Goal: Information Seeking & Learning: Learn about a topic

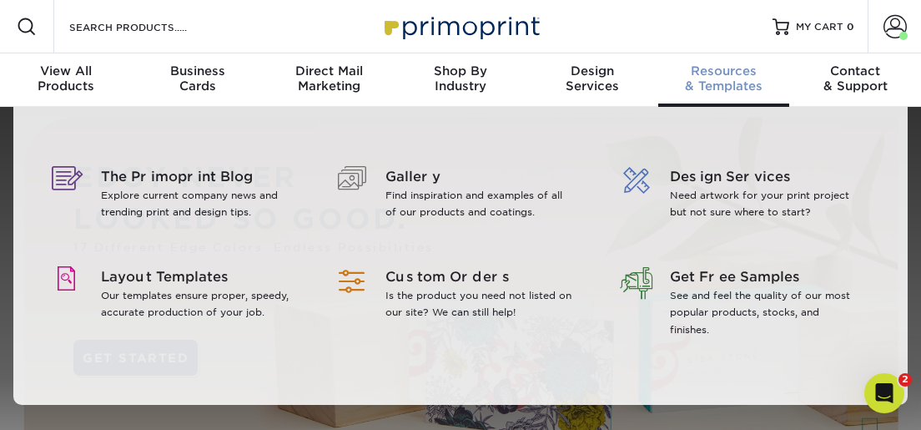
click at [702, 86] on div "Resources & Templates" at bounding box center [724, 78] width 132 height 30
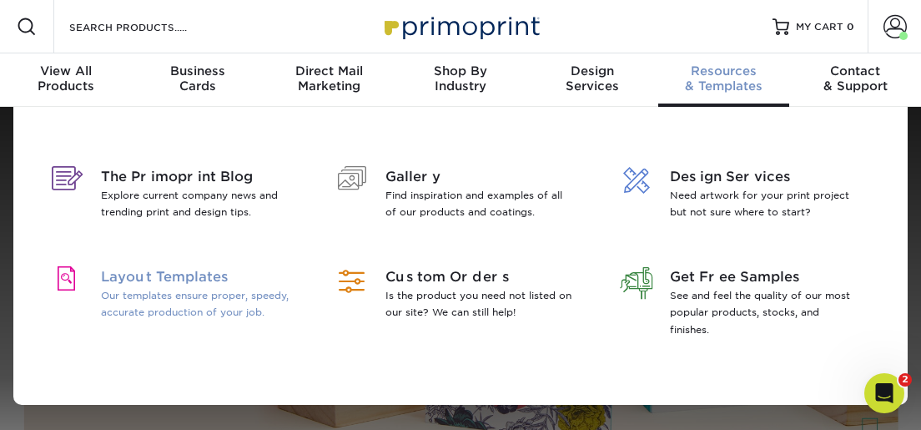
click at [219, 274] on span "Layout Templates" at bounding box center [195, 277] width 189 height 20
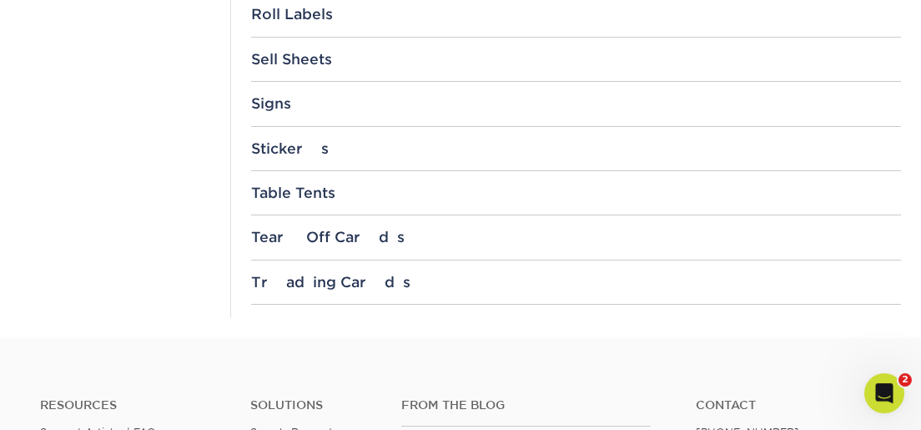
scroll to position [1941, 0]
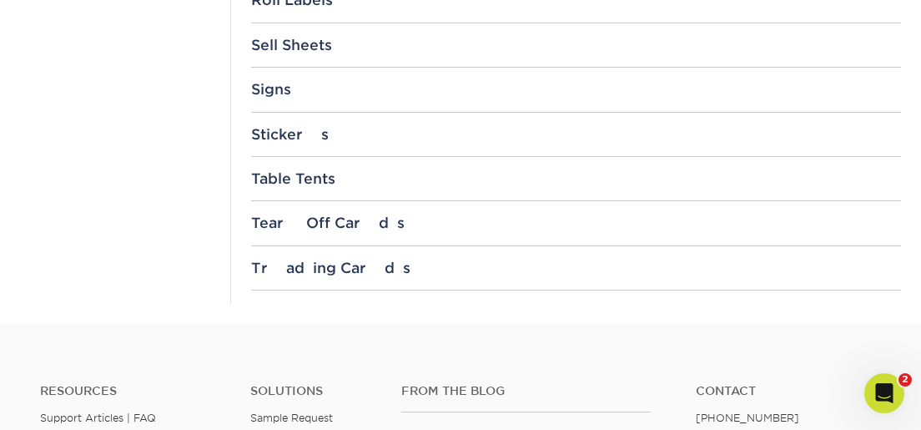
click at [301, 126] on div "Stickers" at bounding box center [576, 134] width 650 height 17
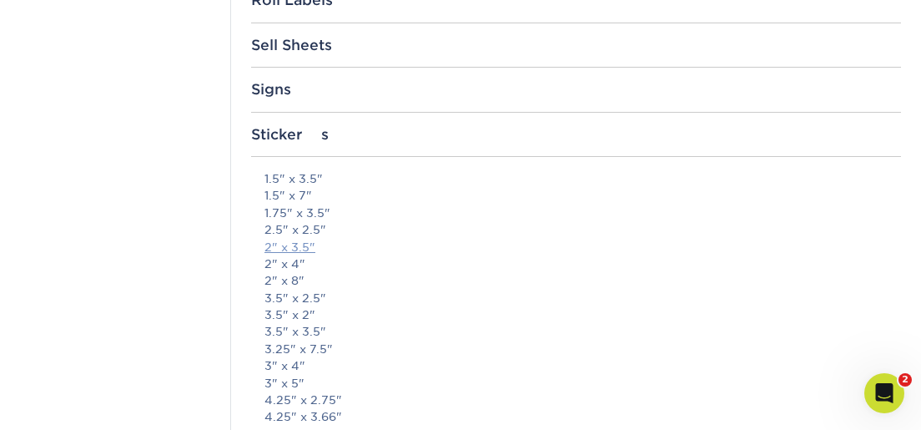
click at [297, 240] on link "2" x 3.5"" at bounding box center [289, 246] width 51 height 13
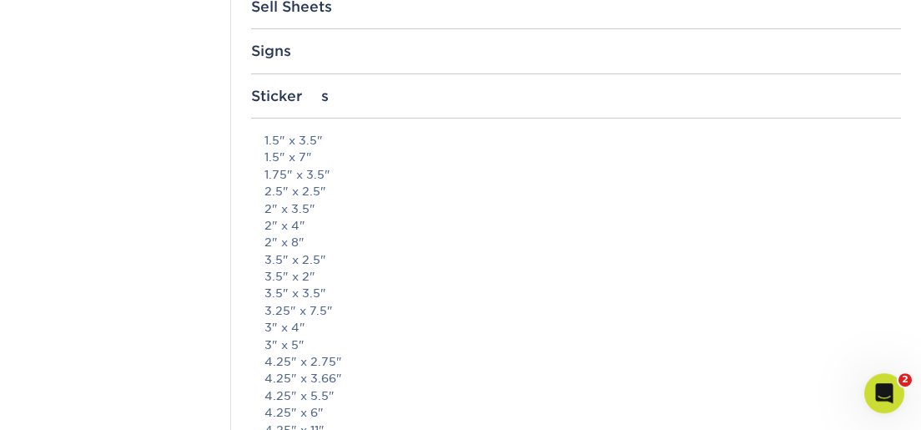
scroll to position [2000, 0]
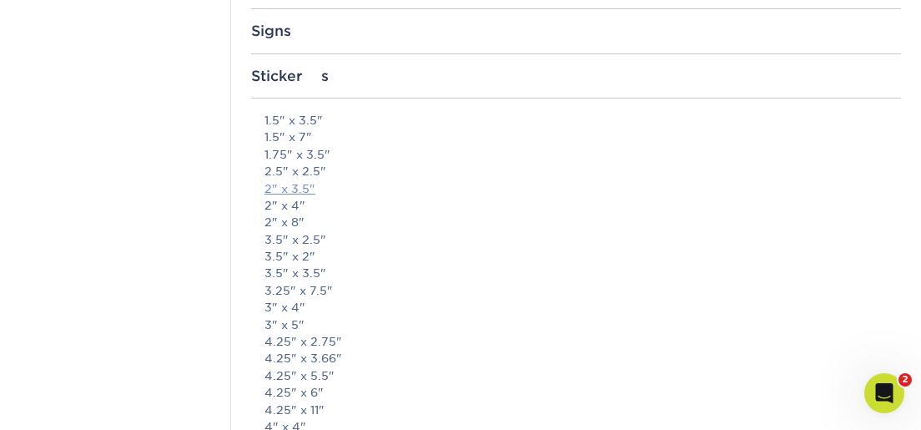
click at [291, 182] on link "2" x 3.5"" at bounding box center [289, 188] width 51 height 13
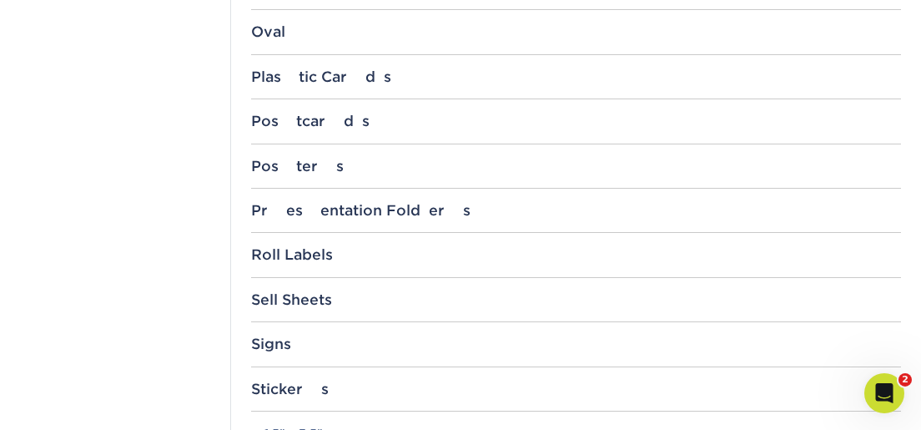
scroll to position [1600, 0]
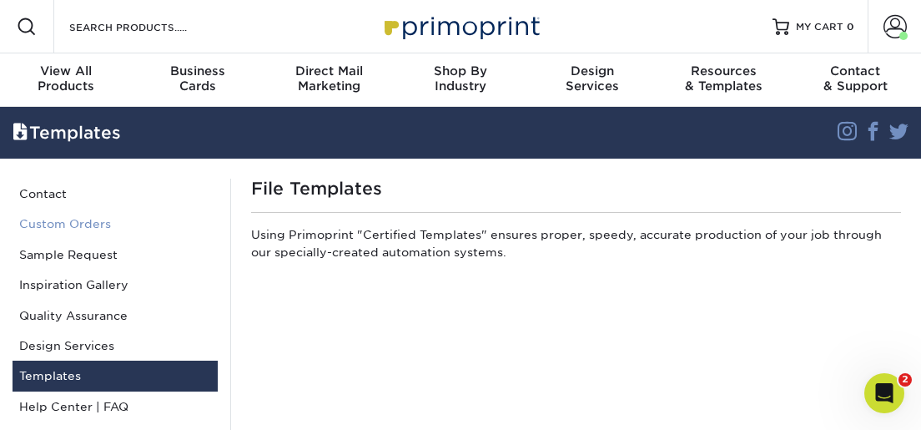
click at [68, 224] on link "Custom Orders" at bounding box center [115, 224] width 205 height 30
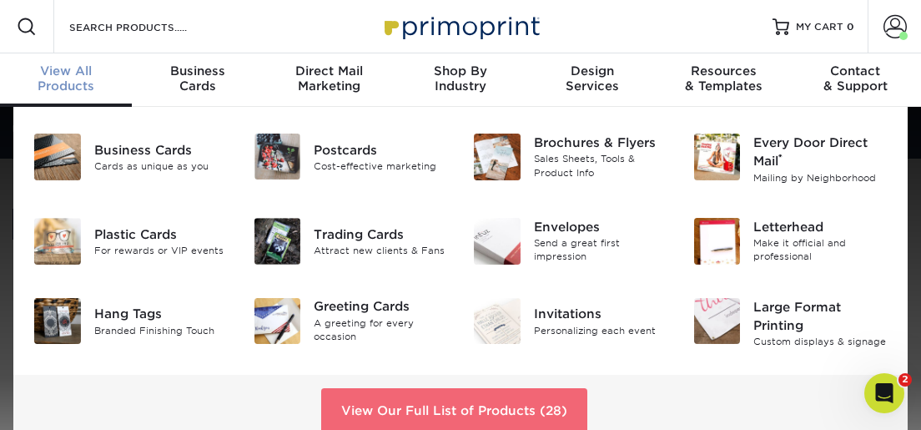
click at [495, 410] on link "View Our Full List of Products (28)" at bounding box center [454, 410] width 266 height 45
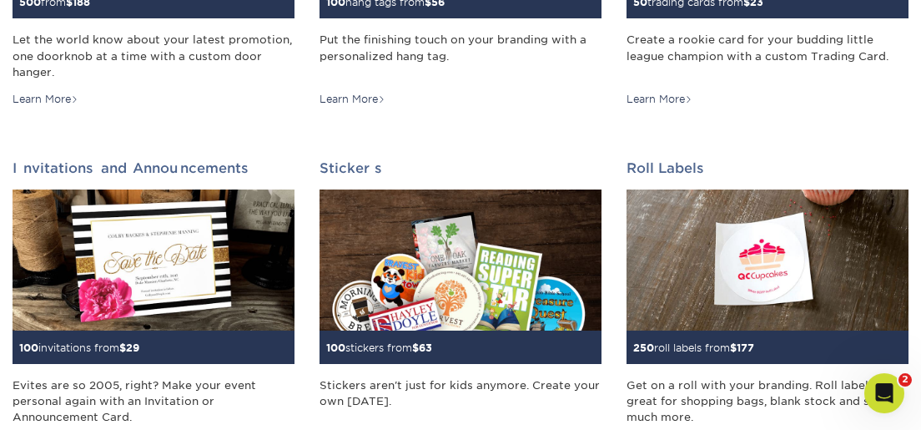
scroll to position [1483, 0]
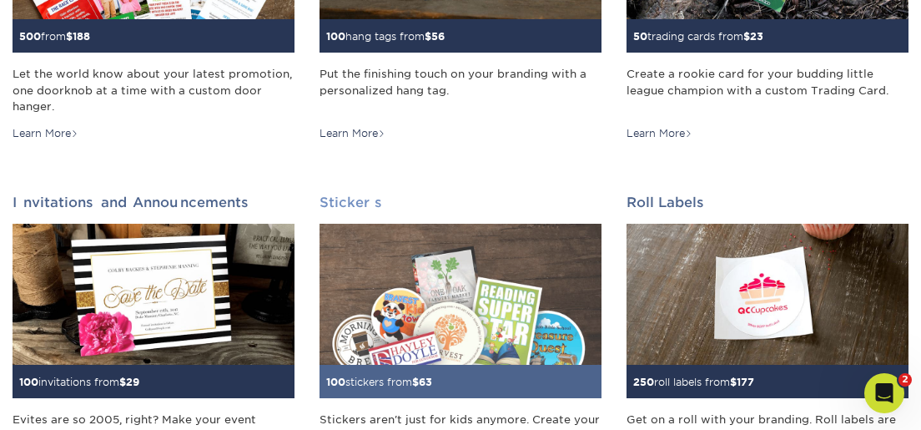
click at [475, 312] on img at bounding box center [461, 294] width 282 height 141
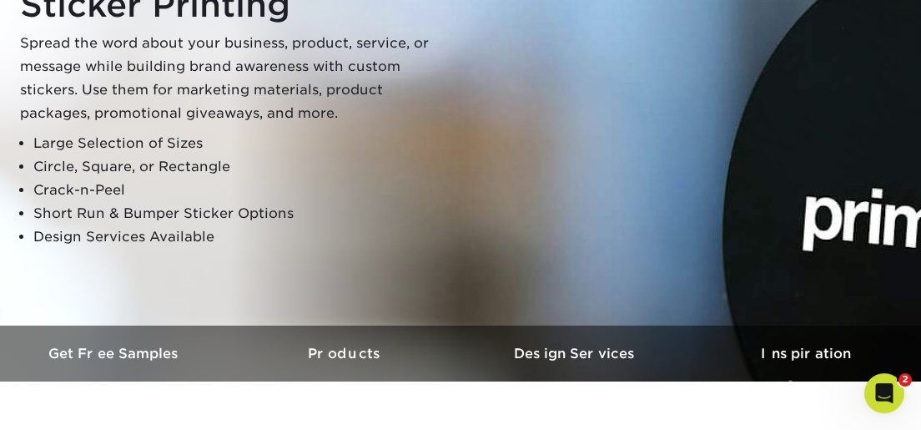
scroll to position [400, 0]
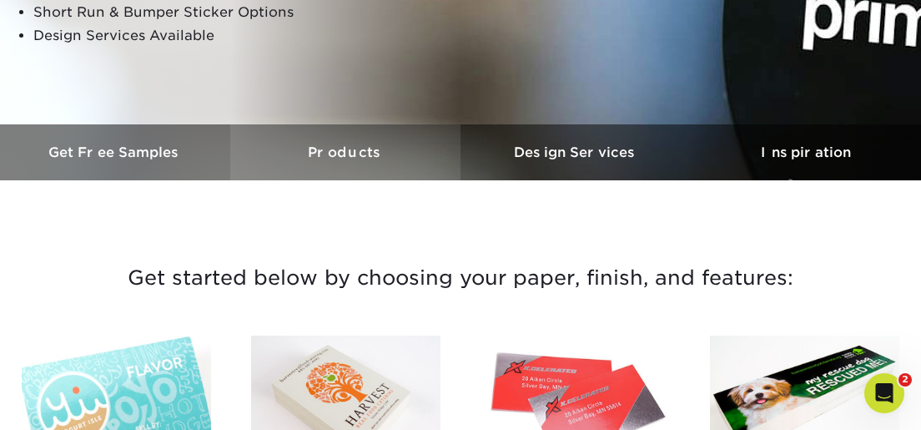
click at [345, 154] on h3 "Products" at bounding box center [345, 152] width 230 height 16
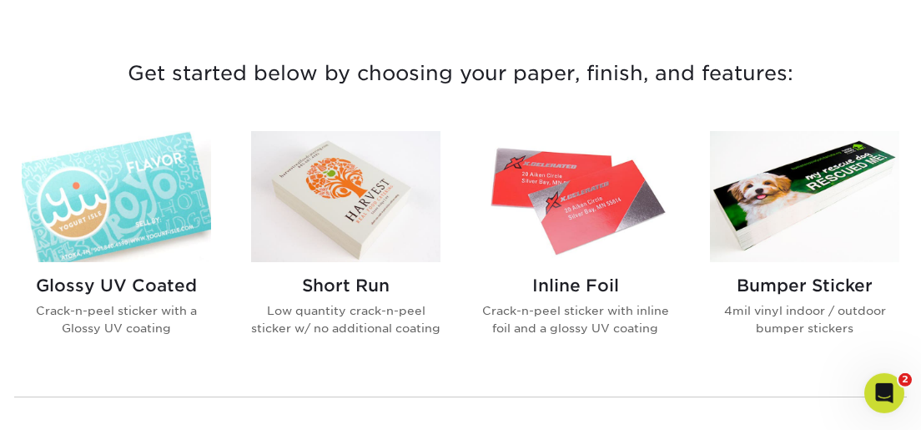
scroll to position [580, 0]
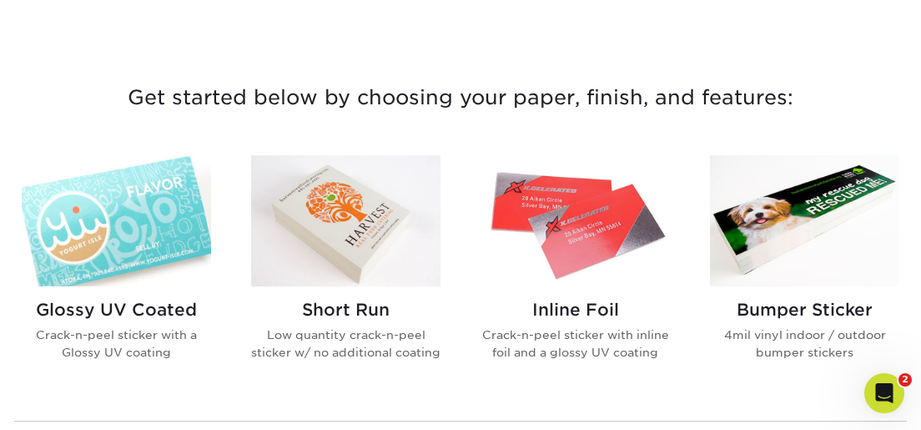
click at [591, 267] on img at bounding box center [575, 220] width 189 height 131
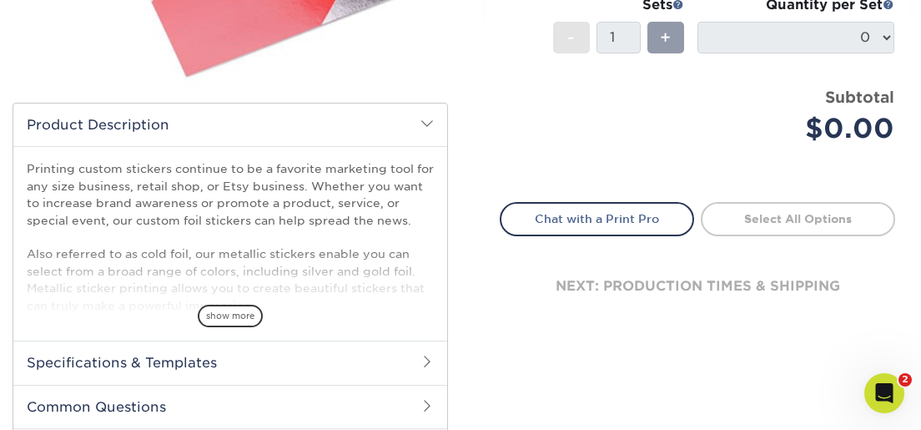
scroll to position [400, 0]
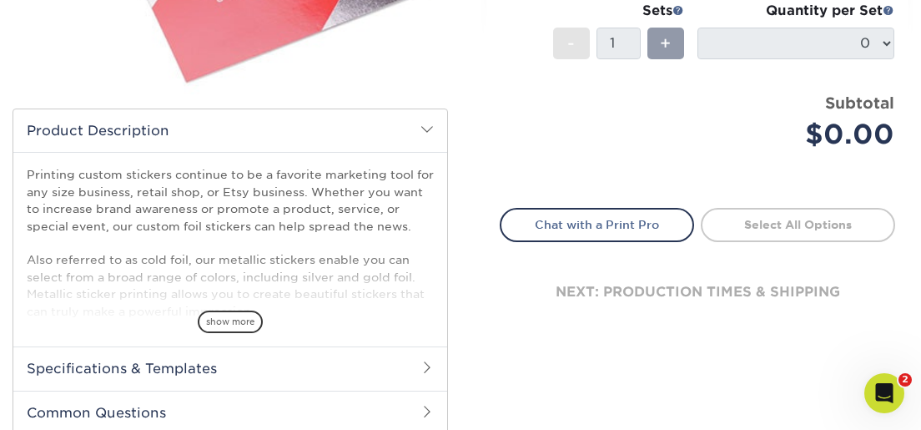
click at [428, 366] on span at bounding box center [426, 366] width 13 height 13
click at [427, 365] on span at bounding box center [426, 366] width 13 height 13
click at [245, 318] on span "show more" at bounding box center [230, 321] width 65 height 23
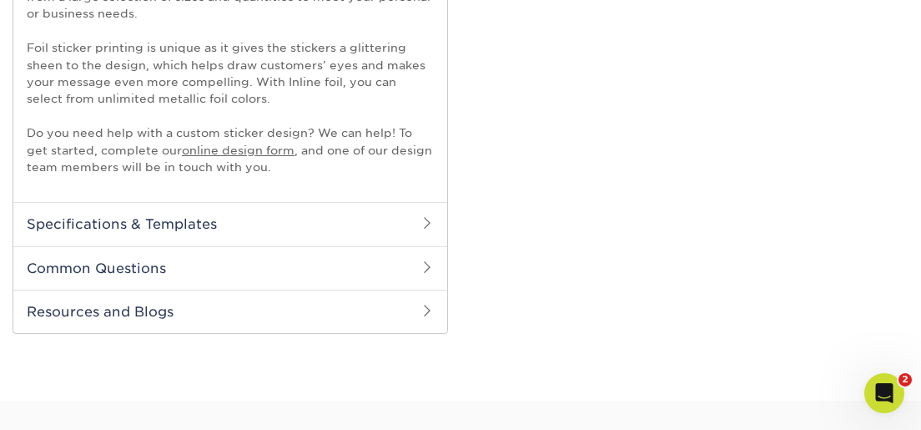
scroll to position [800, 0]
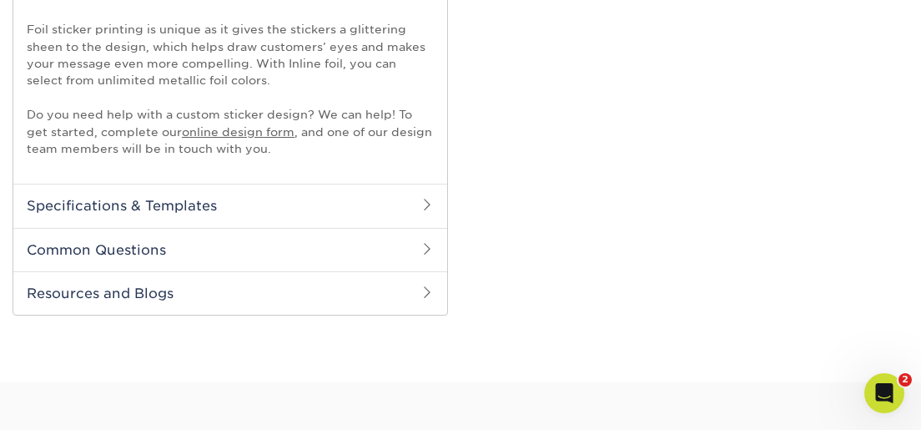
click at [424, 208] on span at bounding box center [426, 204] width 13 height 13
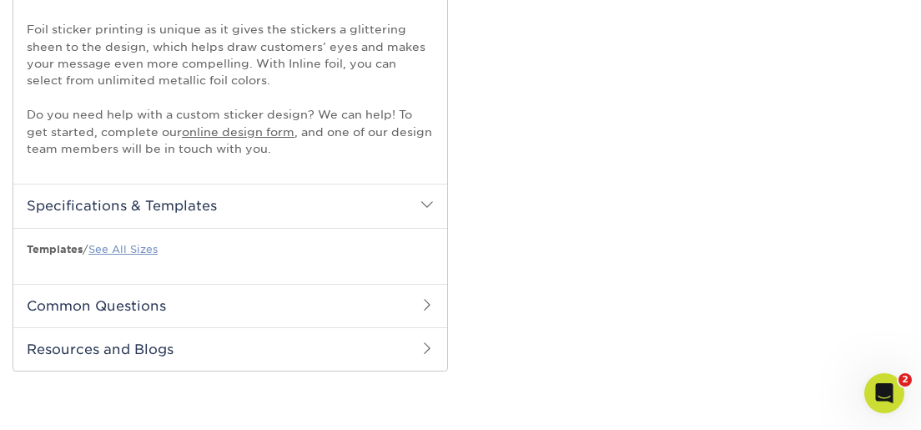
click at [147, 249] on link "See All Sizes" at bounding box center [122, 249] width 69 height 13
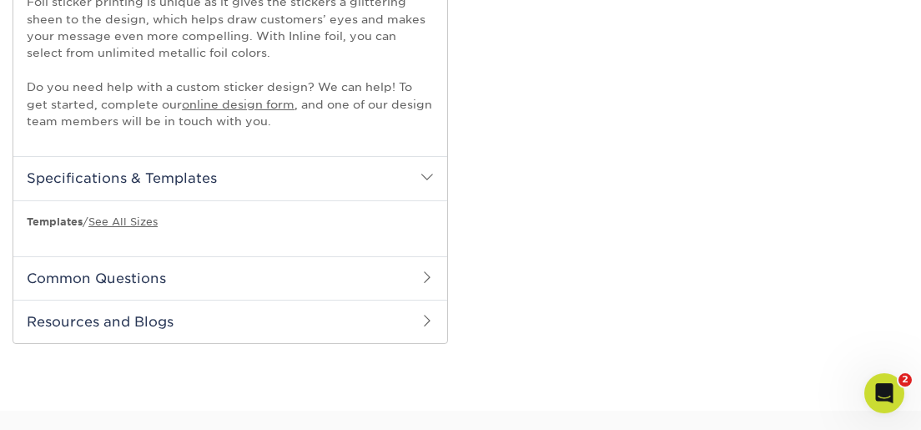
scroll to position [0, 0]
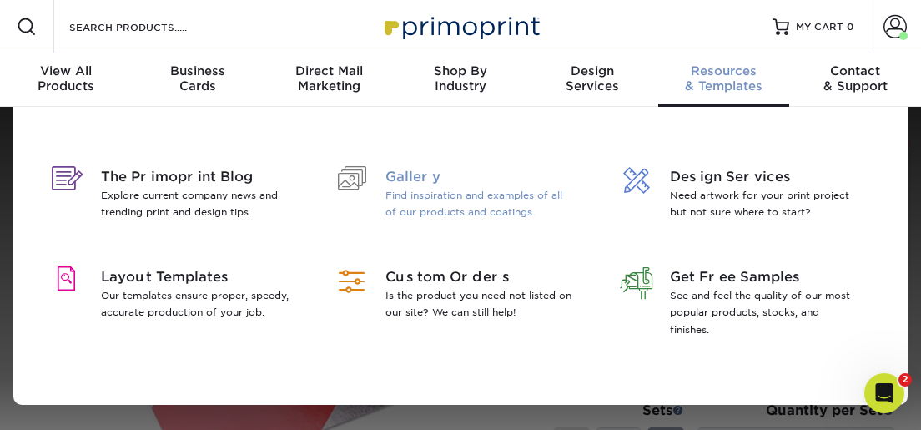
click at [431, 184] on span "Gallery" at bounding box center [479, 177] width 189 height 20
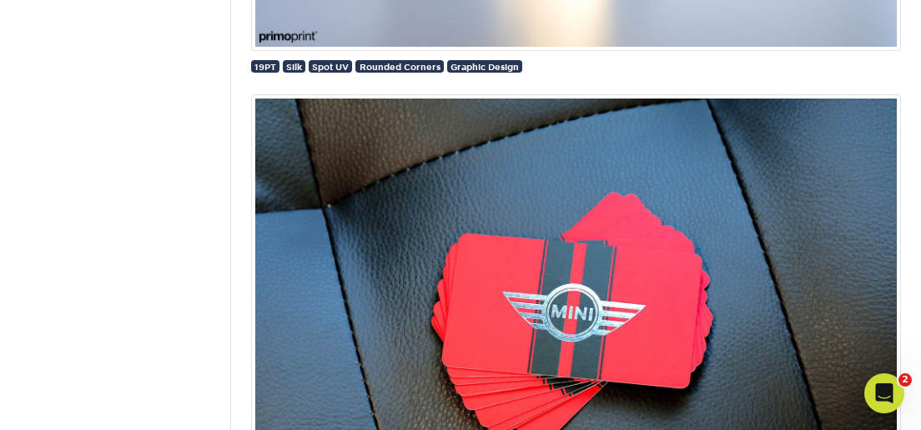
scroll to position [5607, 0]
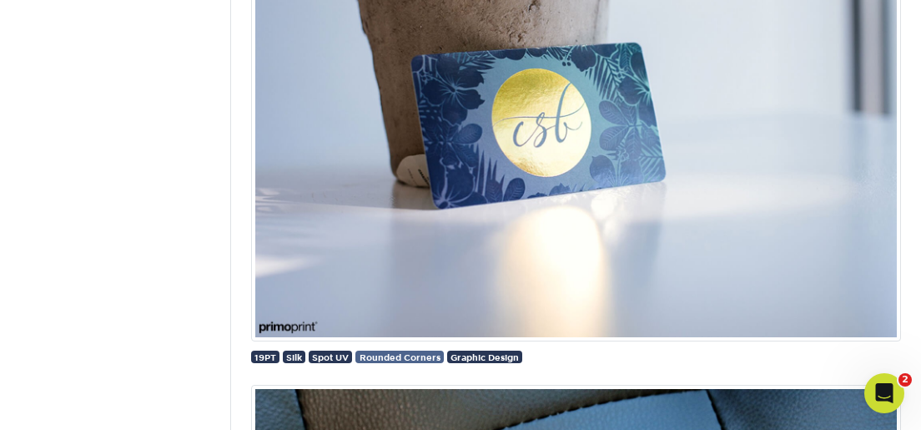
click at [421, 352] on span "Rounded Corners" at bounding box center [400, 357] width 81 height 10
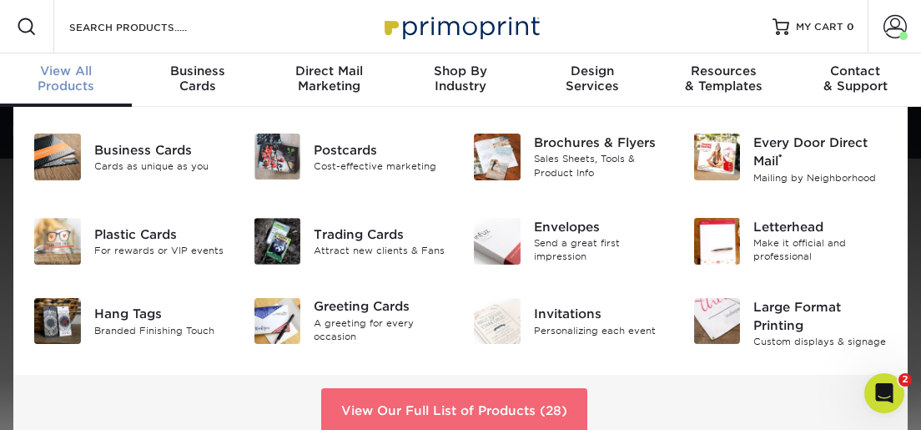
click at [394, 405] on link "View Our Full List of Products (28)" at bounding box center [454, 410] width 266 height 45
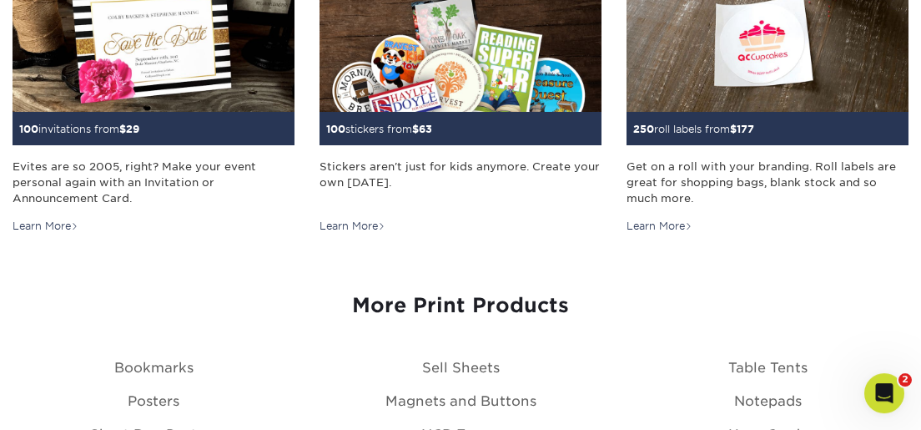
scroll to position [1766, 0]
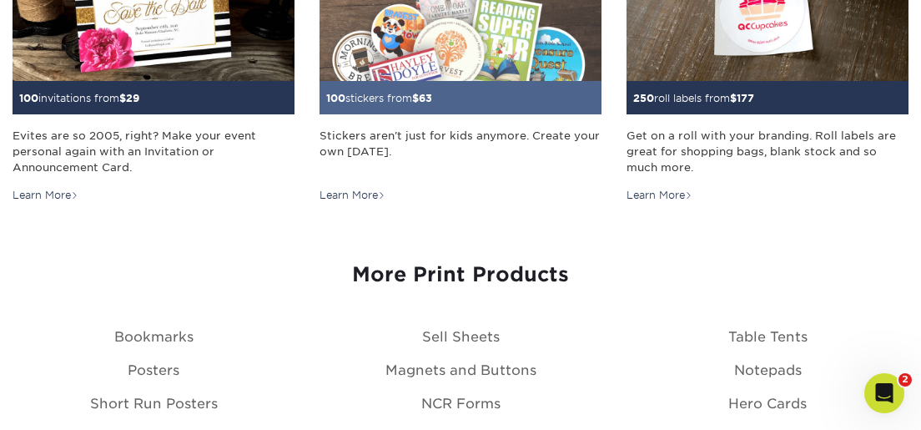
click at [491, 53] on img at bounding box center [461, 10] width 282 height 141
